Goal: Task Accomplishment & Management: Manage account settings

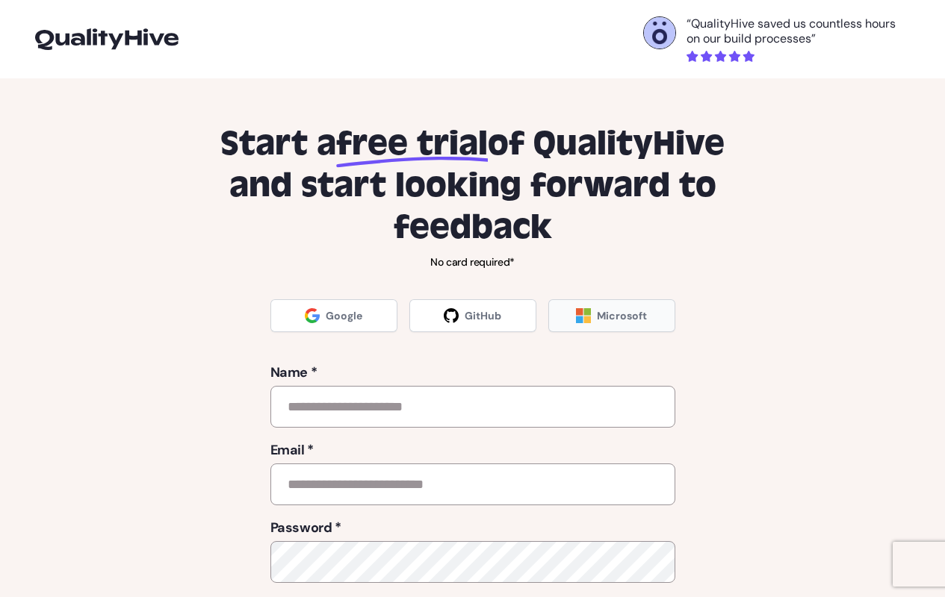
click at [607, 317] on span "Microsoft" at bounding box center [622, 315] width 50 height 15
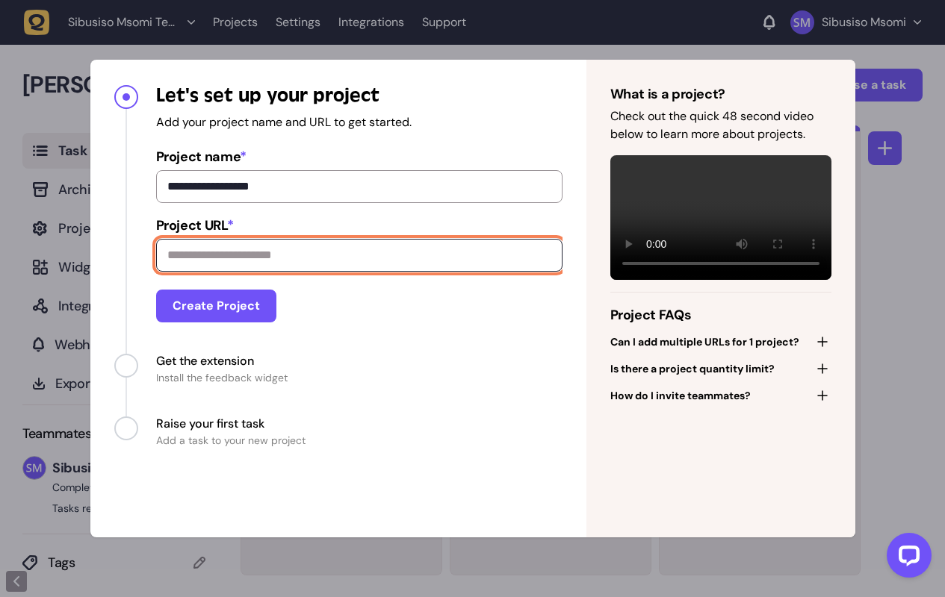
click at [363, 253] on input "Project URL *" at bounding box center [359, 255] width 406 height 33
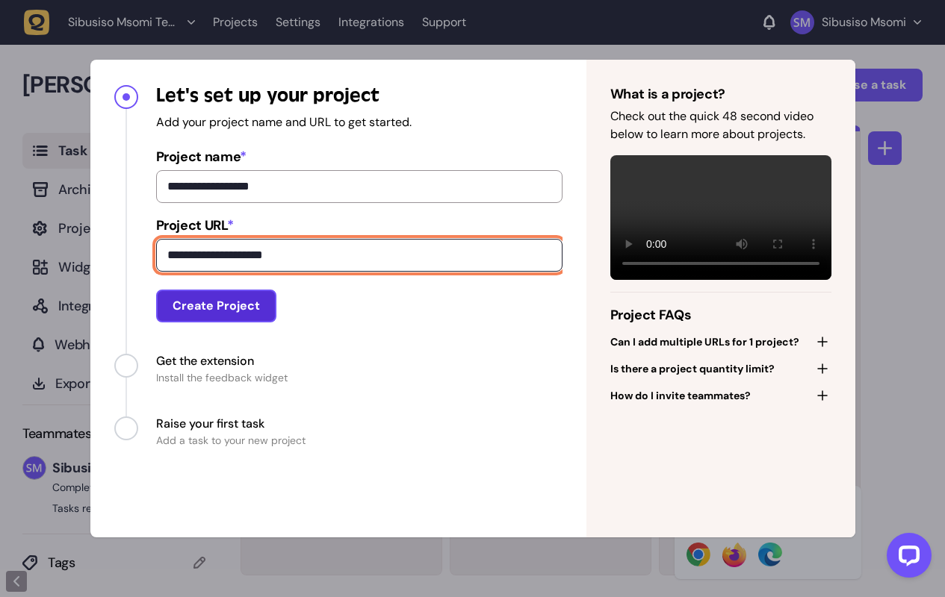
type input "**********"
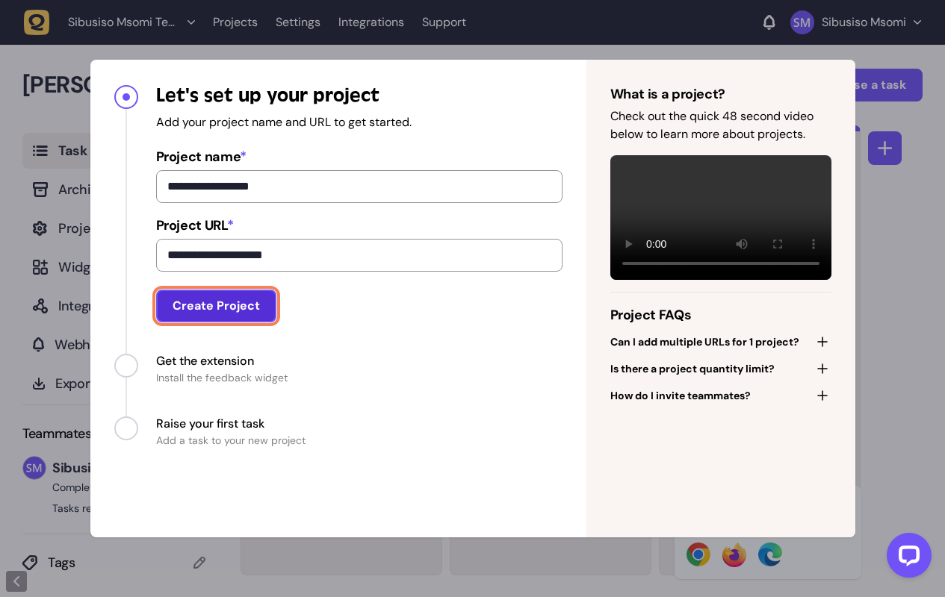
click at [240, 313] on button "Create Project" at bounding box center [216, 306] width 120 height 33
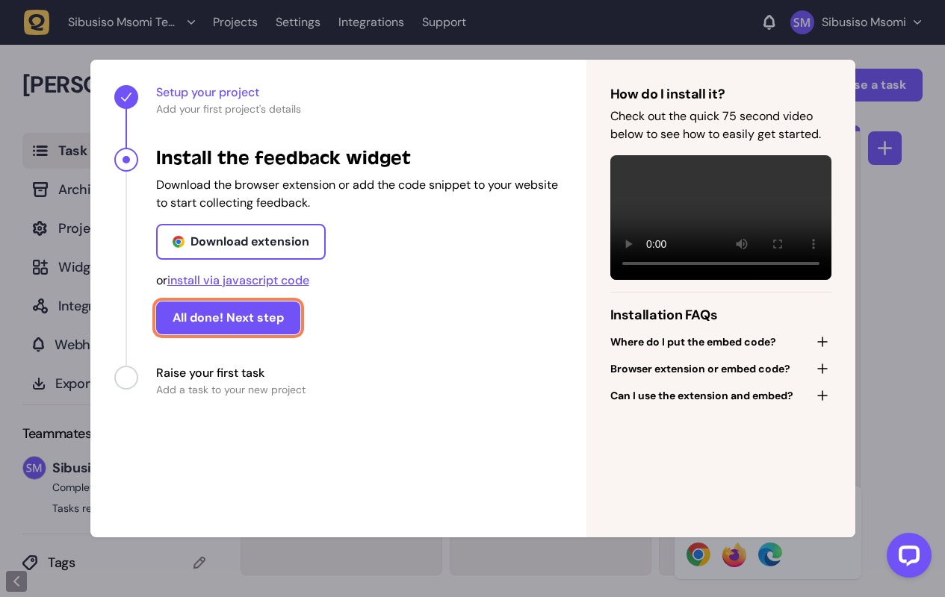
click at [240, 313] on button "All done! Next step" at bounding box center [228, 318] width 144 height 33
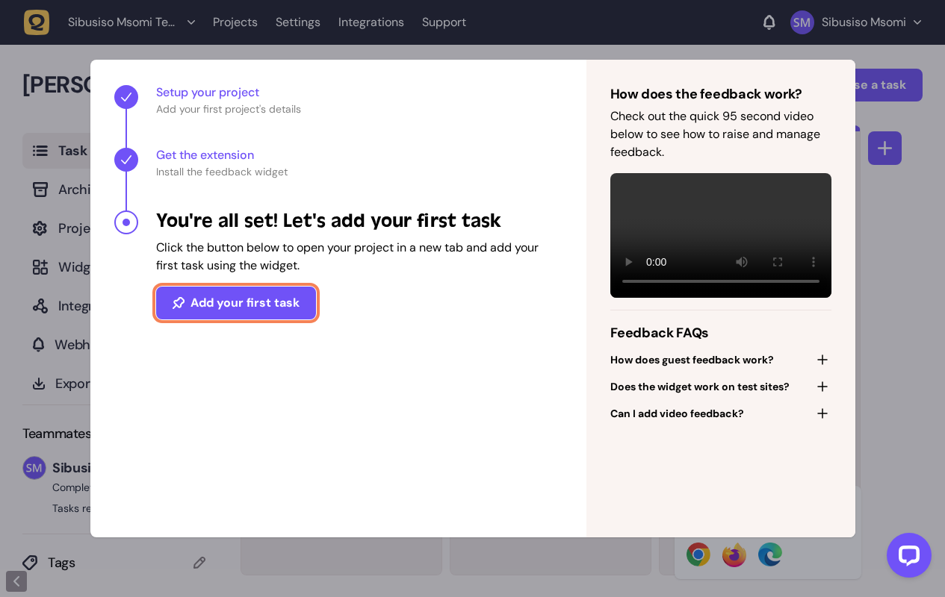
click at [240, 313] on button "Add your first task" at bounding box center [236, 303] width 160 height 33
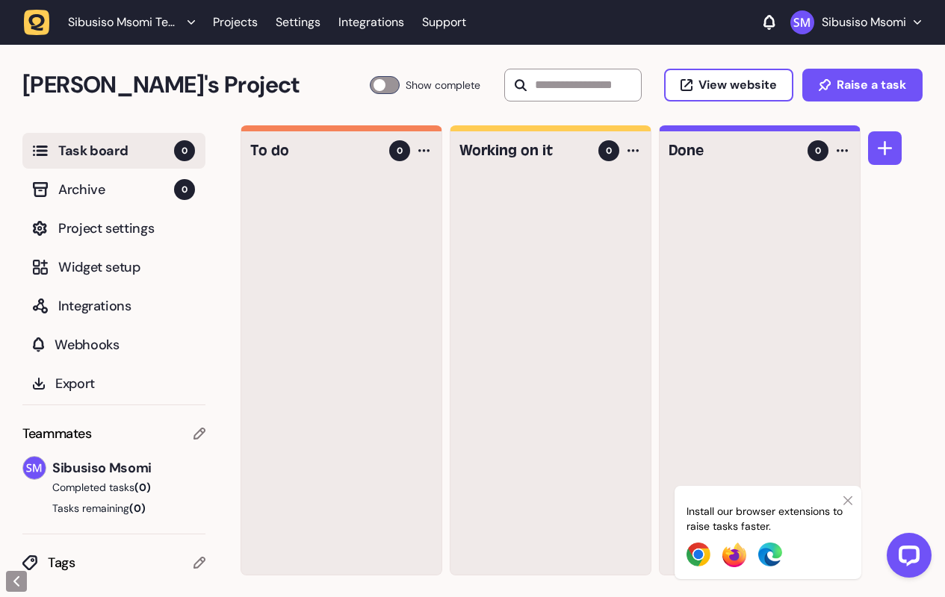
click at [848, 502] on icon at bounding box center [847, 501] width 9 height 9
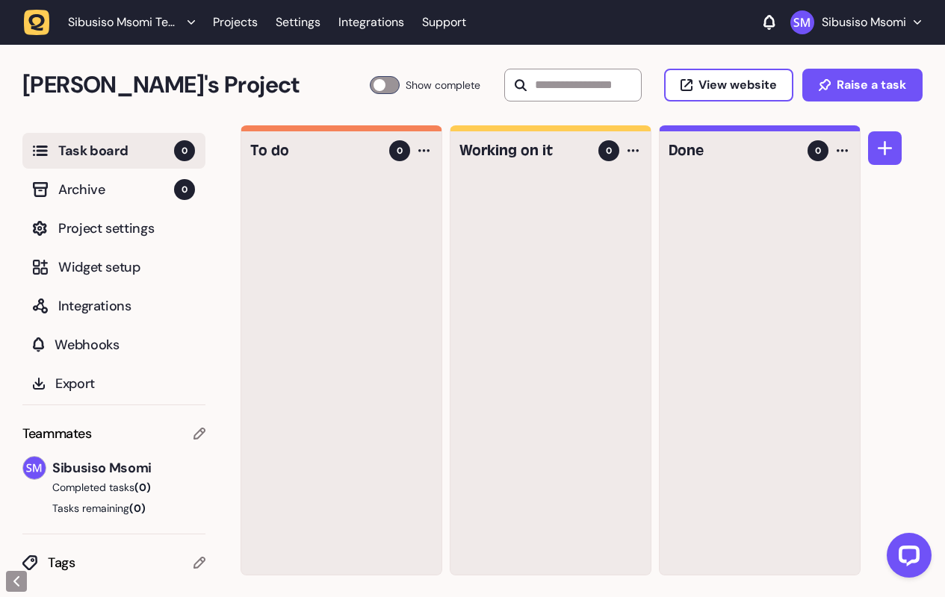
click at [342, 196] on div at bounding box center [341, 375] width 200 height 399
click at [114, 306] on span "Integrations" at bounding box center [126, 306] width 137 height 21
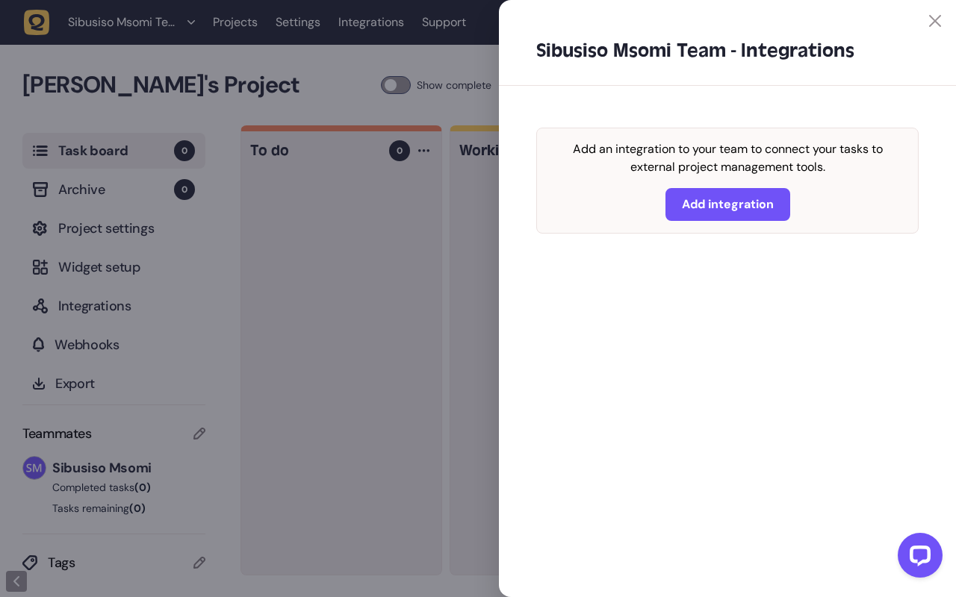
click at [939, 22] on icon at bounding box center [935, 21] width 12 height 12
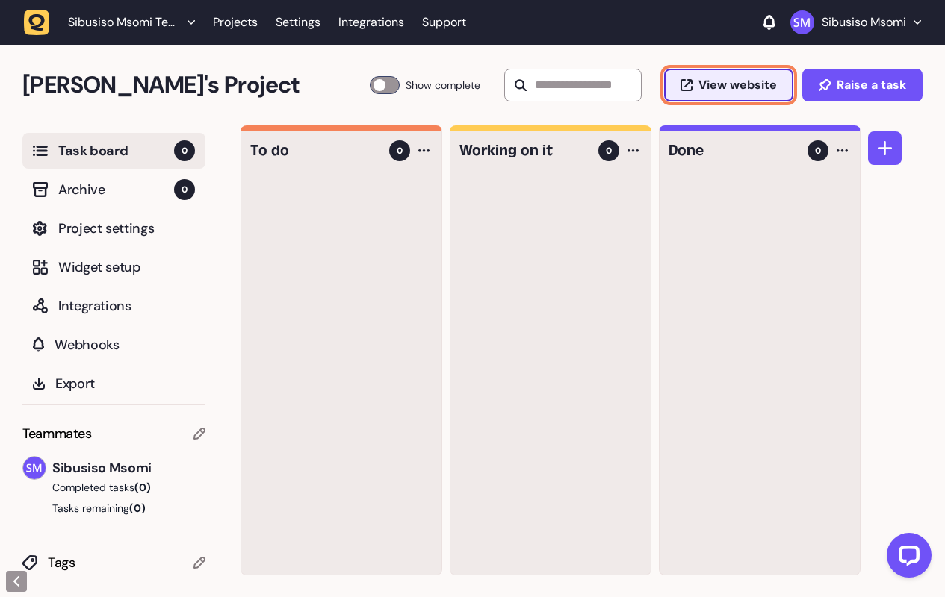
click at [761, 90] on span "View website" at bounding box center [737, 85] width 78 height 12
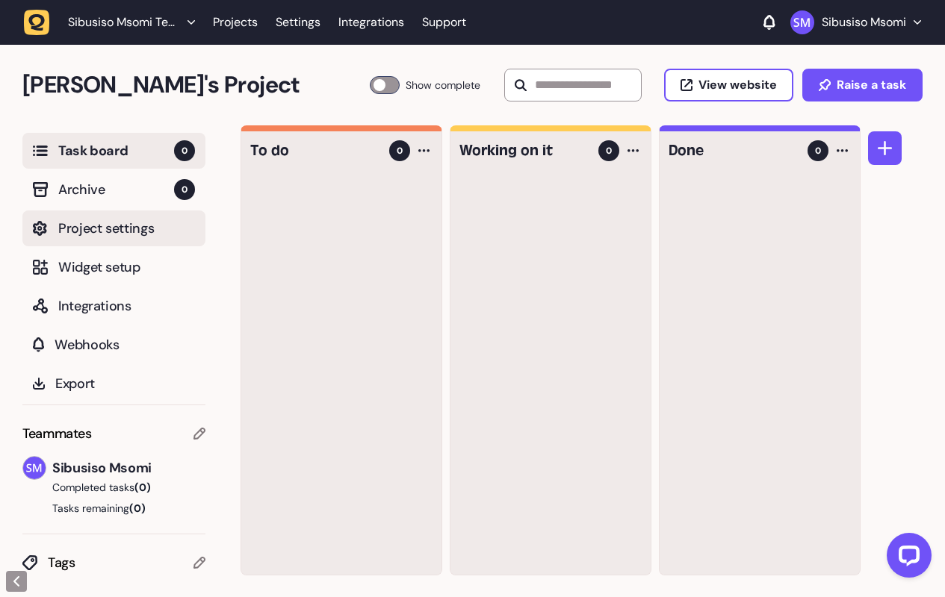
click at [124, 231] on span "Project settings" at bounding box center [126, 228] width 137 height 21
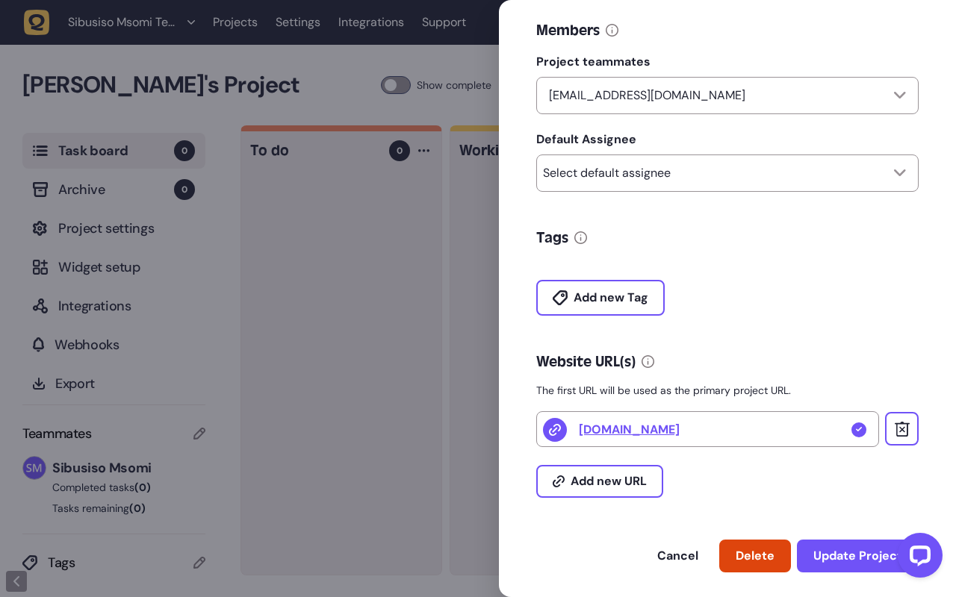
scroll to position [351, 0]
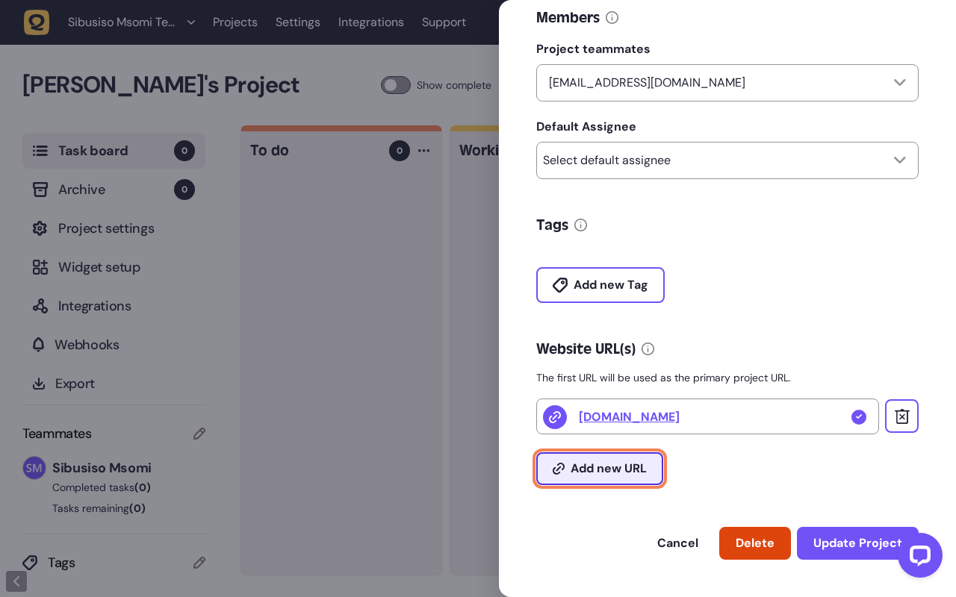
click at [612, 469] on span "Add new URL" at bounding box center [609, 469] width 76 height 12
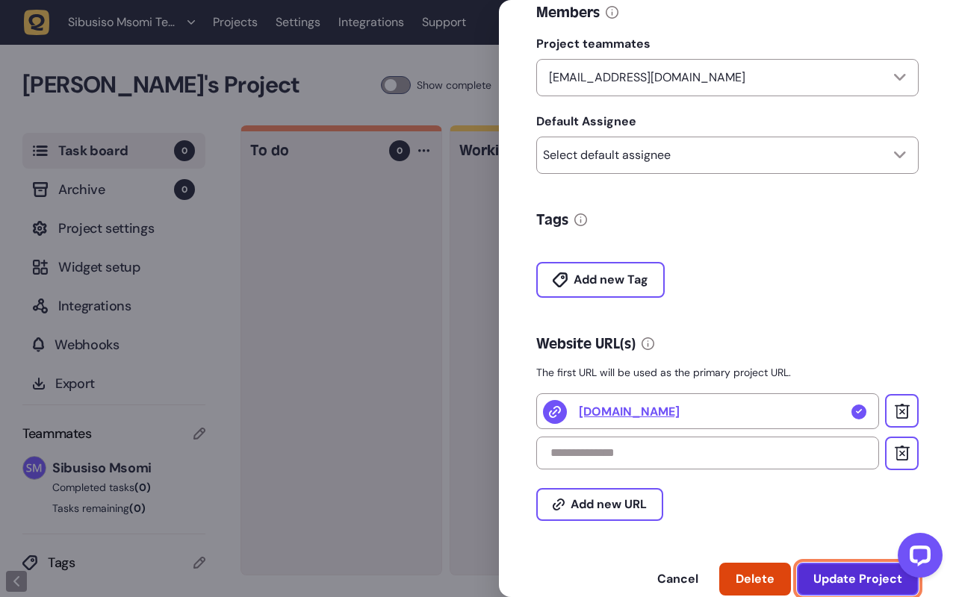
click at [853, 582] on span "Update Project" at bounding box center [857, 580] width 89 height 12
